Goal: Information Seeking & Learning: Learn about a topic

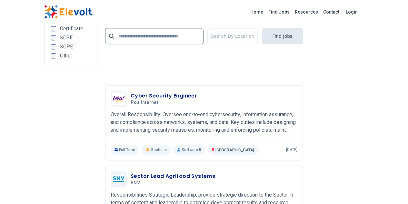
scroll to position [1547, 0]
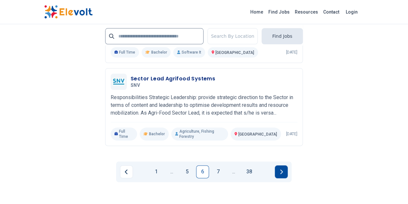
click at [283, 165] on button "Next page" at bounding box center [281, 171] width 13 height 13
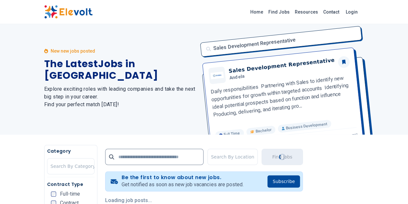
scroll to position [0, 0]
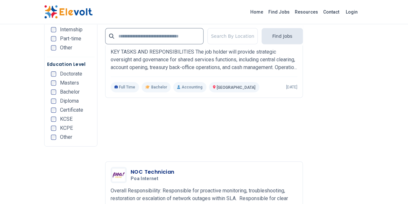
scroll to position [1460, 0]
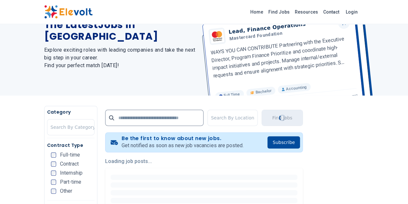
scroll to position [129, 0]
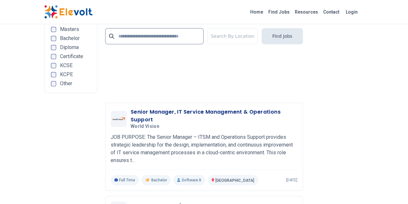
scroll to position [1374, 0]
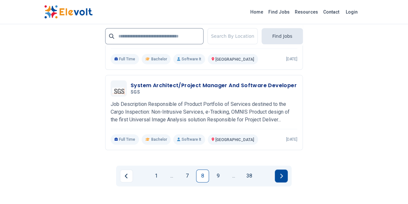
click at [285, 169] on button "Next page" at bounding box center [281, 175] width 13 height 13
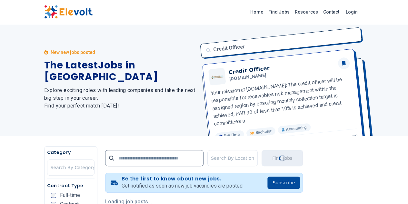
scroll to position [0, 0]
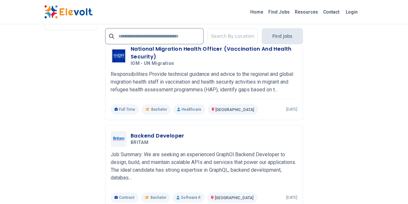
scroll to position [1503, 0]
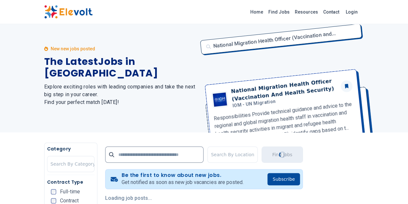
scroll to position [0, 0]
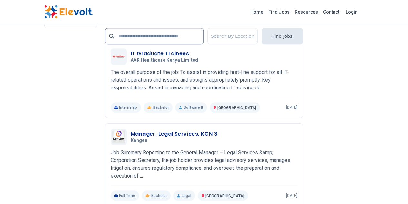
scroll to position [1503, 0]
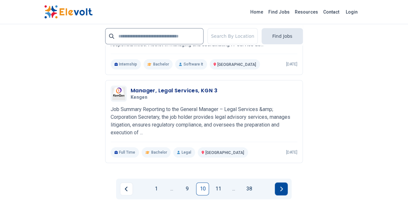
click at [285, 182] on button "Next page" at bounding box center [281, 188] width 13 height 13
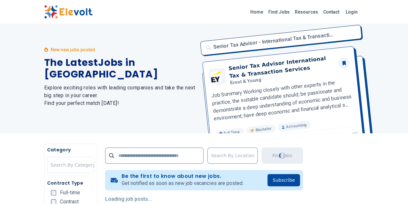
scroll to position [0, 0]
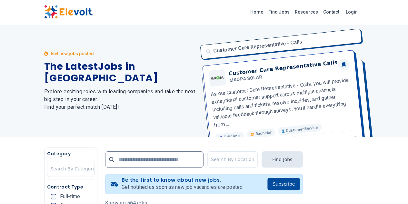
click at [44, 12] on img at bounding box center [68, 12] width 48 height 14
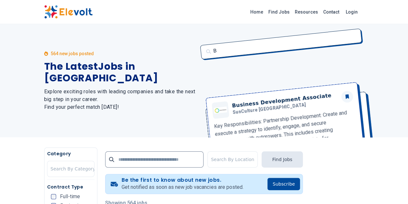
scroll to position [38, 0]
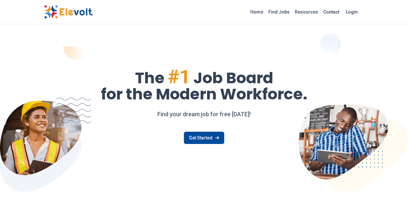
click at [292, 15] on link "Find Jobs" at bounding box center [278, 12] width 26 height 10
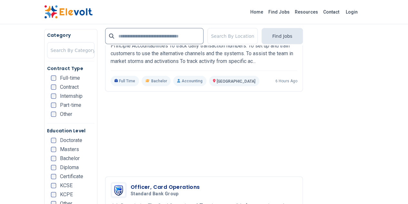
scroll to position [1031, 0]
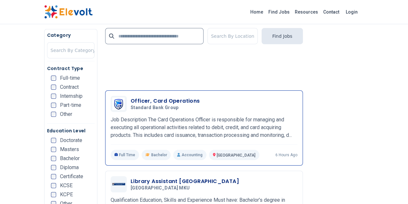
click at [165, 97] on h3 "Officer, Card Operations" at bounding box center [164, 101] width 69 height 8
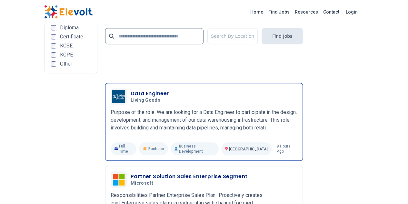
scroll to position [1460, 0]
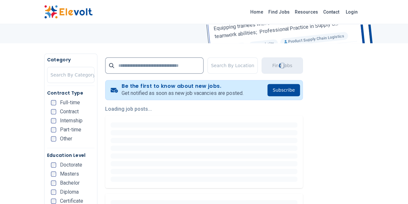
scroll to position [129, 0]
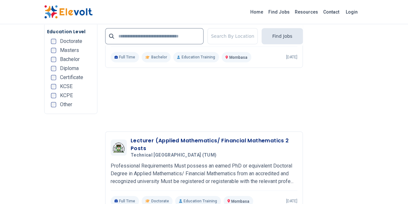
scroll to position [1547, 0]
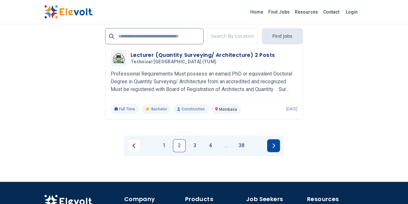
click at [270, 139] on button "Next page" at bounding box center [273, 145] width 13 height 13
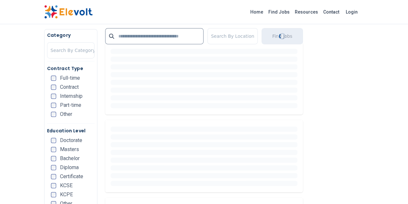
scroll to position [172, 0]
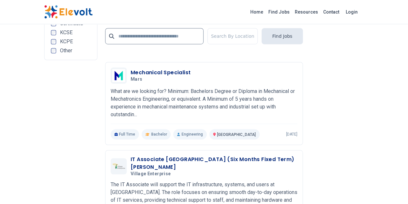
scroll to position [1460, 0]
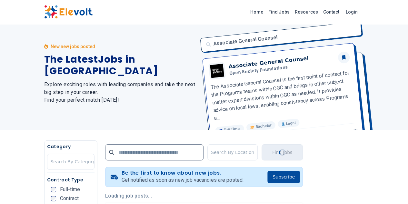
scroll to position [129, 0]
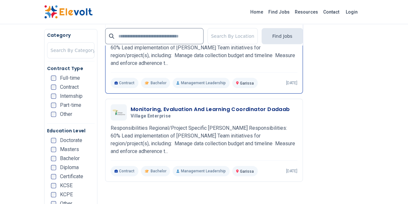
scroll to position [1289, 0]
